Goal: Find specific page/section: Find specific page/section

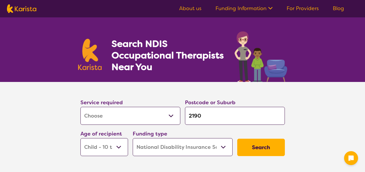
select select "[MEDICAL_DATA]"
select select "CH"
select select "NDIS"
select select "[MEDICAL_DATA]"
select select "CH"
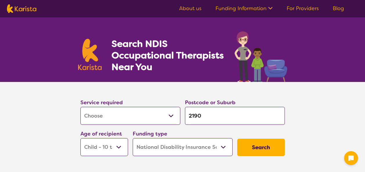
select select "NDIS"
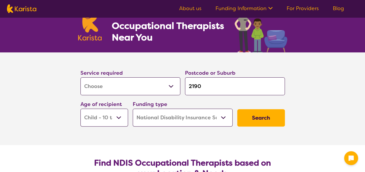
scroll to position [58, 0]
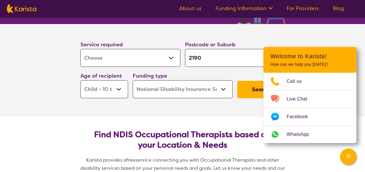
click at [224, 116] on section "Service required Allied Health Assistant Assessment ([MEDICAL_DATA] or [MEDICAL…" at bounding box center [182, 70] width 232 height 93
click at [214, 55] on input "2190" at bounding box center [235, 58] width 100 height 18
type input "219"
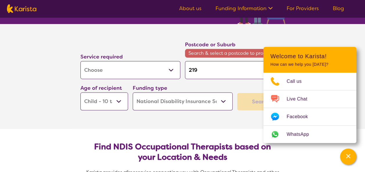
type input "21"
type input "2"
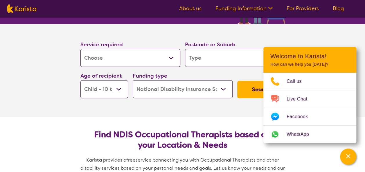
type input "2"
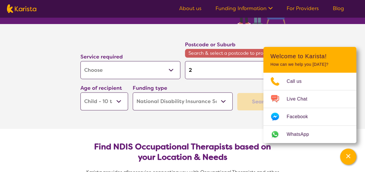
type input "28"
type input "285"
type input "2850"
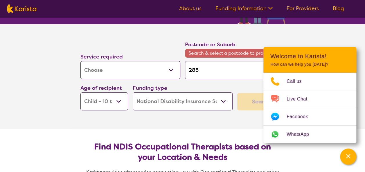
type input "2850"
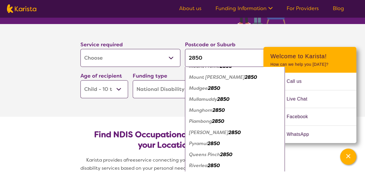
scroll to position [493, 0]
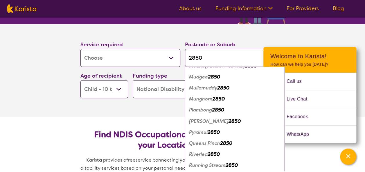
type input "2850"
click at [196, 132] on em "Pyramul" at bounding box center [198, 132] width 19 height 6
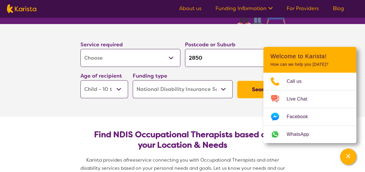
click at [252, 88] on button "Search" at bounding box center [261, 89] width 48 height 17
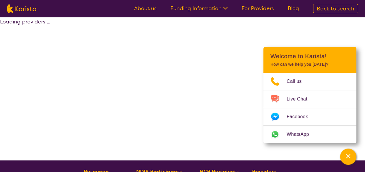
select select "by_score"
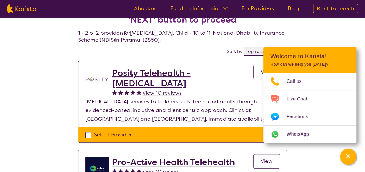
scroll to position [29, 0]
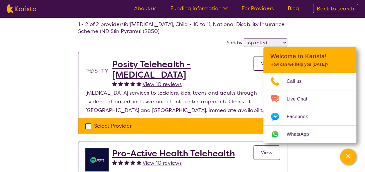
click at [342, 57] on h2 "Welcome to Karista!" at bounding box center [309, 56] width 79 height 7
click at [336, 162] on div "Select one or more providers and click the 'NEXT' button to proceed 1 - 2 of 2 …" at bounding box center [182, 108] width 365 height 241
click at [347, 156] on icon "Channel Menu" at bounding box center [348, 157] width 6 height 6
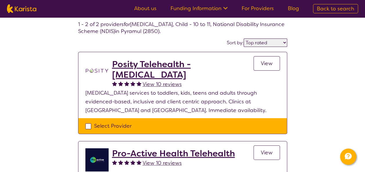
click at [262, 62] on span "View" at bounding box center [267, 63] width 12 height 7
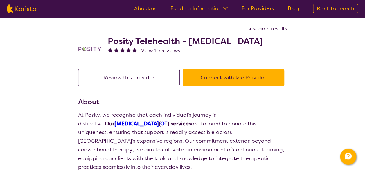
scroll to position [29, 0]
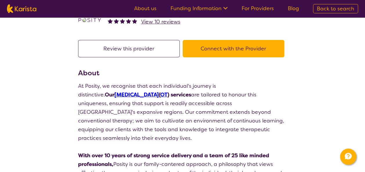
select select "by_score"
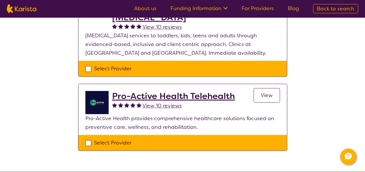
scroll to position [87, 0]
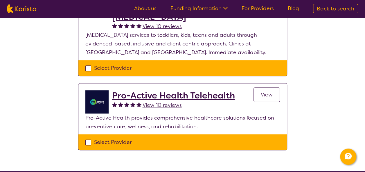
click at [267, 97] on span "View" at bounding box center [267, 94] width 12 height 7
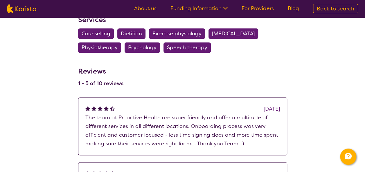
scroll to position [319, 0]
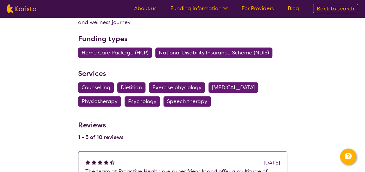
click at [228, 82] on span "[MEDICAL_DATA]" at bounding box center [233, 87] width 43 height 10
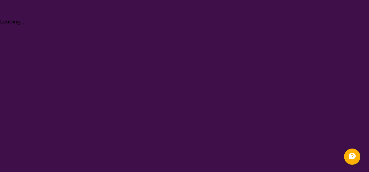
select select "[MEDICAL_DATA]"
select select "CH"
select select "NDIS"
select select "[MEDICAL_DATA]"
select select "CH"
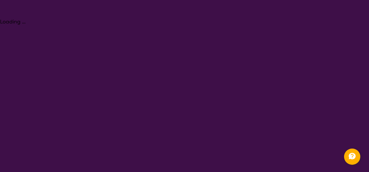
select select "NDIS"
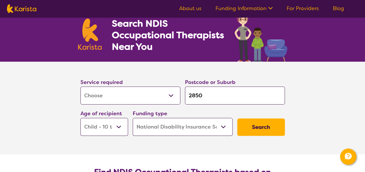
scroll to position [29, 0]
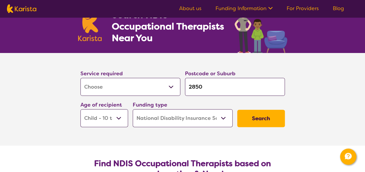
click at [251, 119] on button "Search" at bounding box center [261, 118] width 48 height 17
select select "by_score"
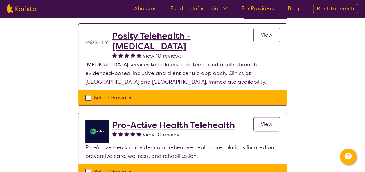
scroll to position [29, 0]
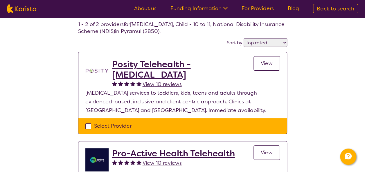
click at [259, 151] on link "View" at bounding box center [266, 153] width 26 height 15
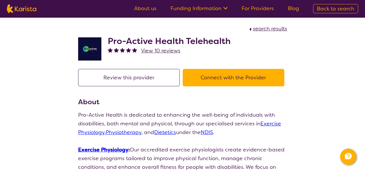
click at [155, 77] on button "Review this provider" at bounding box center [129, 77] width 102 height 17
select select "by_score"
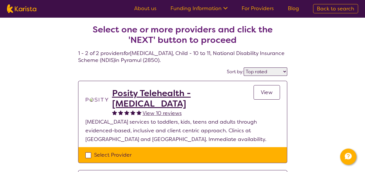
scroll to position [29, 0]
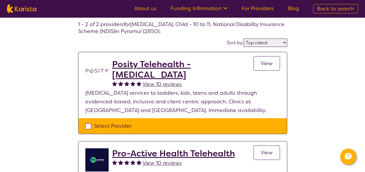
select select "[MEDICAL_DATA]"
select select "CH"
select select "NDIS"
select select "[MEDICAL_DATA]"
select select "CH"
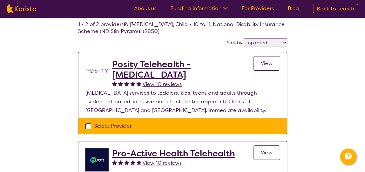
select select "NDIS"
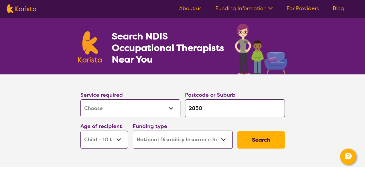
scroll to position [58, 0]
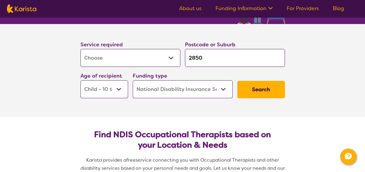
click at [118, 86] on select "Early Childhood - 0 to 9 Child - 10 to 11 Adolescent - 12 to 17 Adult - 18 to 6…" at bounding box center [104, 89] width 48 height 18
select select "AD"
click at [80, 80] on select "Early Childhood - 0 to 9 Child - 10 to 11 Adolescent - 12 to 17 Adult - 18 to 6…" at bounding box center [104, 89] width 48 height 18
select select "AD"
click at [250, 89] on button "Search" at bounding box center [261, 89] width 48 height 17
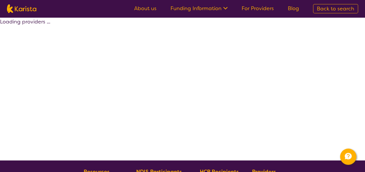
select select "by_score"
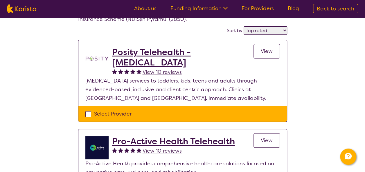
scroll to position [29, 0]
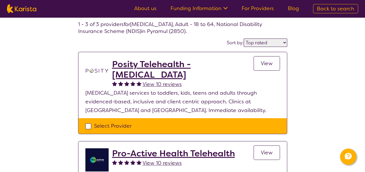
click at [265, 64] on span "View" at bounding box center [267, 63] width 12 height 7
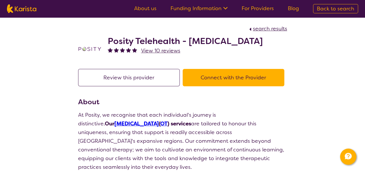
click at [235, 73] on button "Connect with the Provider" at bounding box center [234, 77] width 102 height 17
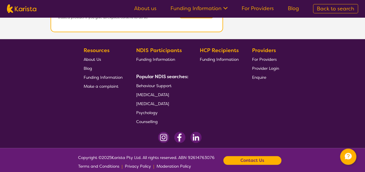
scroll to position [203, 0]
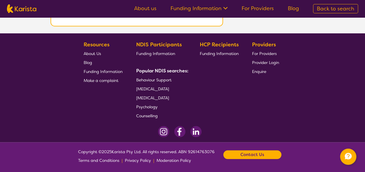
click at [99, 51] on span "About Us" at bounding box center [92, 53] width 17 height 5
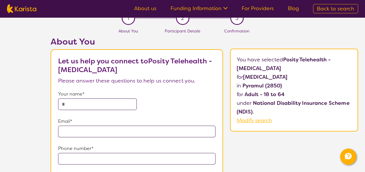
scroll to position [0, 0]
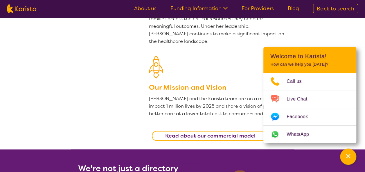
scroll to position [145, 0]
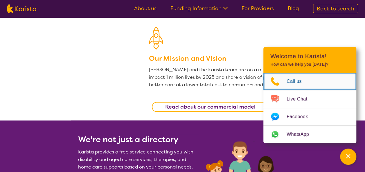
click at [293, 84] on span "Call us" at bounding box center [297, 81] width 22 height 9
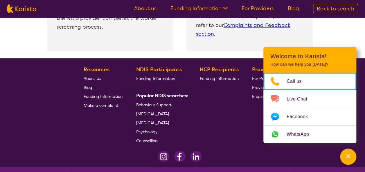
scroll to position [1332, 0]
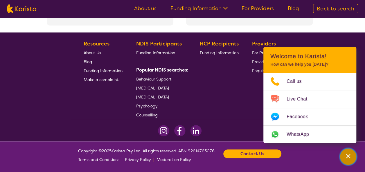
click at [348, 158] on icon "Channel Menu" at bounding box center [348, 157] width 6 height 6
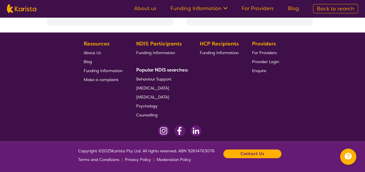
click at [142, 7] on link "About us" at bounding box center [145, 8] width 22 height 7
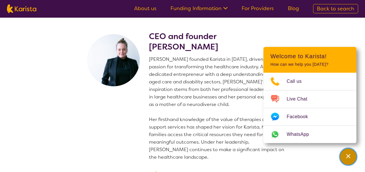
click at [348, 152] on div "Channel Menu" at bounding box center [348, 157] width 12 height 13
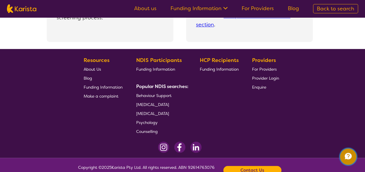
scroll to position [1332, 0]
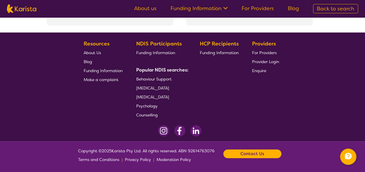
click at [261, 71] on span "Enquire" at bounding box center [259, 70] width 14 height 5
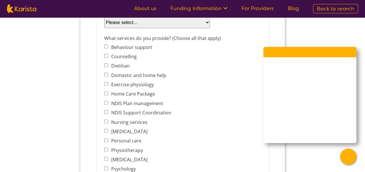
scroll to position [232, 0]
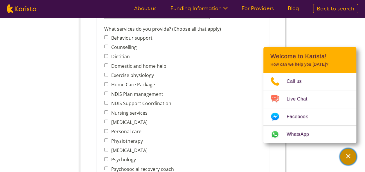
click at [349, 156] on icon "Channel Menu" at bounding box center [348, 157] width 6 height 6
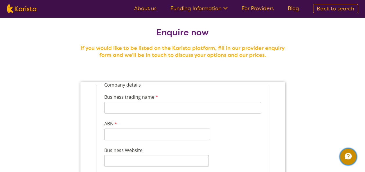
scroll to position [0, 0]
